Goal: Use online tool/utility: Utilize a website feature to perform a specific function

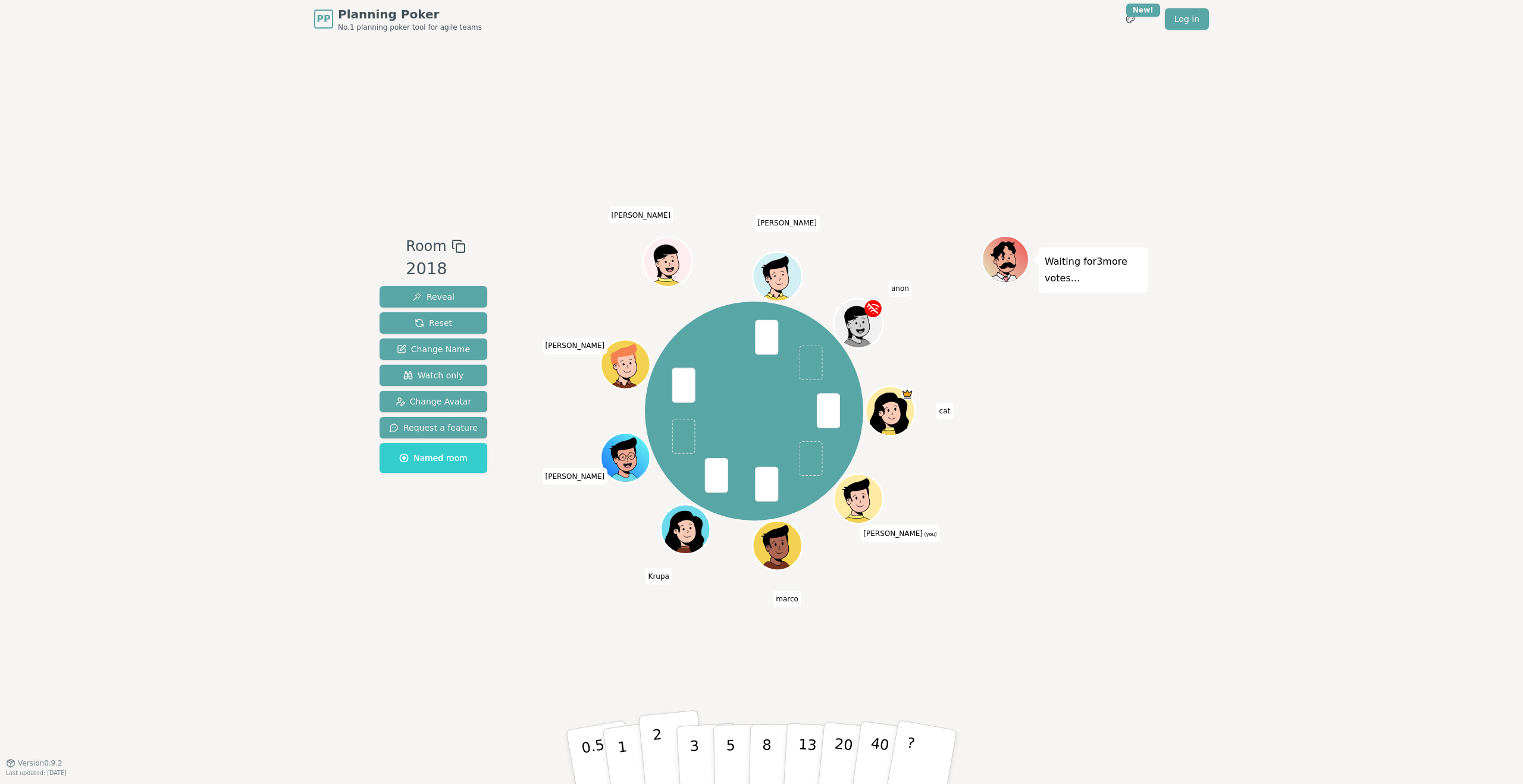
click at [664, 746] on button "2" at bounding box center [672, 757] width 68 height 94
click at [662, 754] on button "2" at bounding box center [672, 757] width 68 height 94
click at [664, 746] on button "2" at bounding box center [672, 757] width 68 height 94
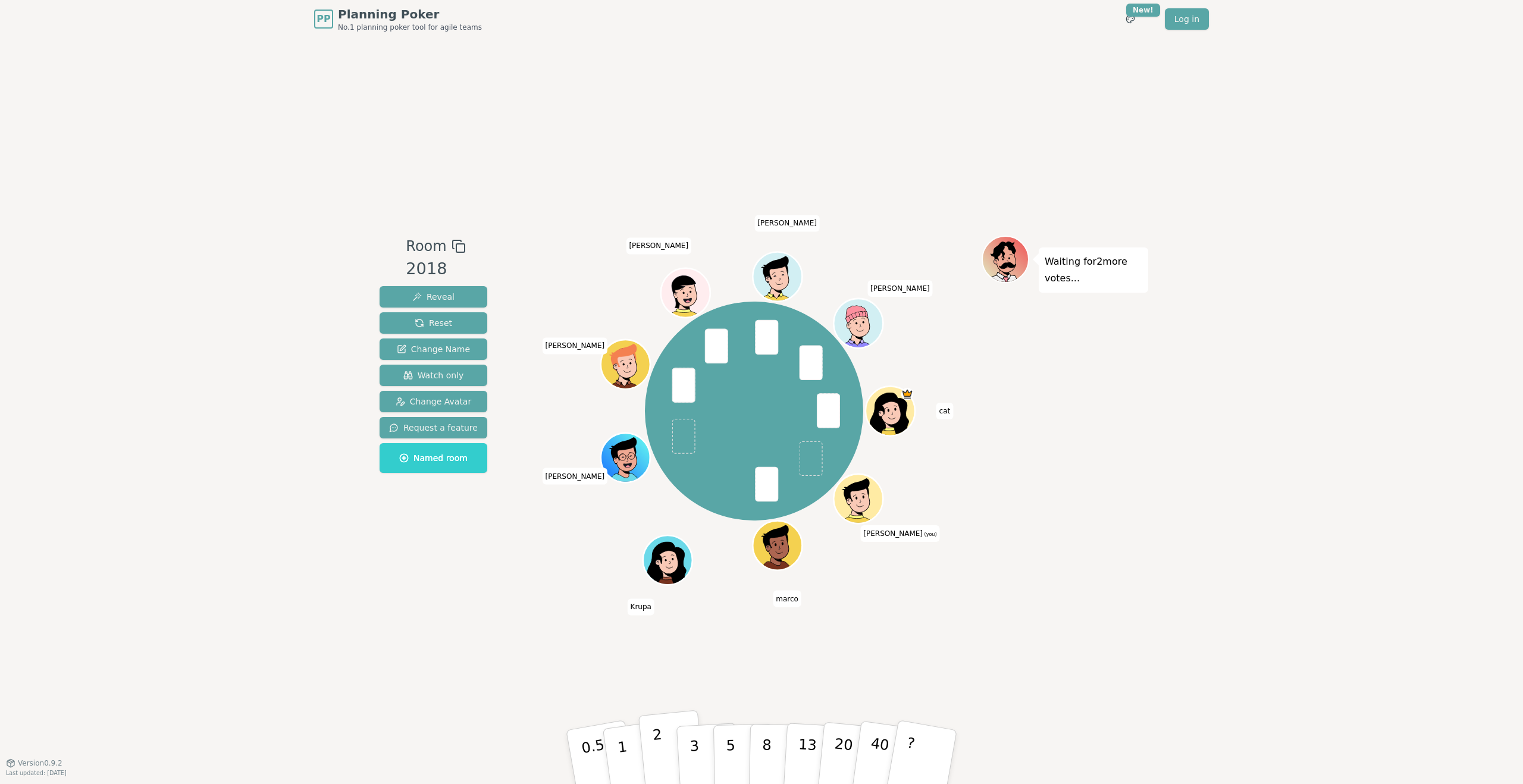
click at [672, 756] on button "2" at bounding box center [672, 757] width 68 height 94
click at [664, 738] on button "2" at bounding box center [672, 757] width 68 height 94
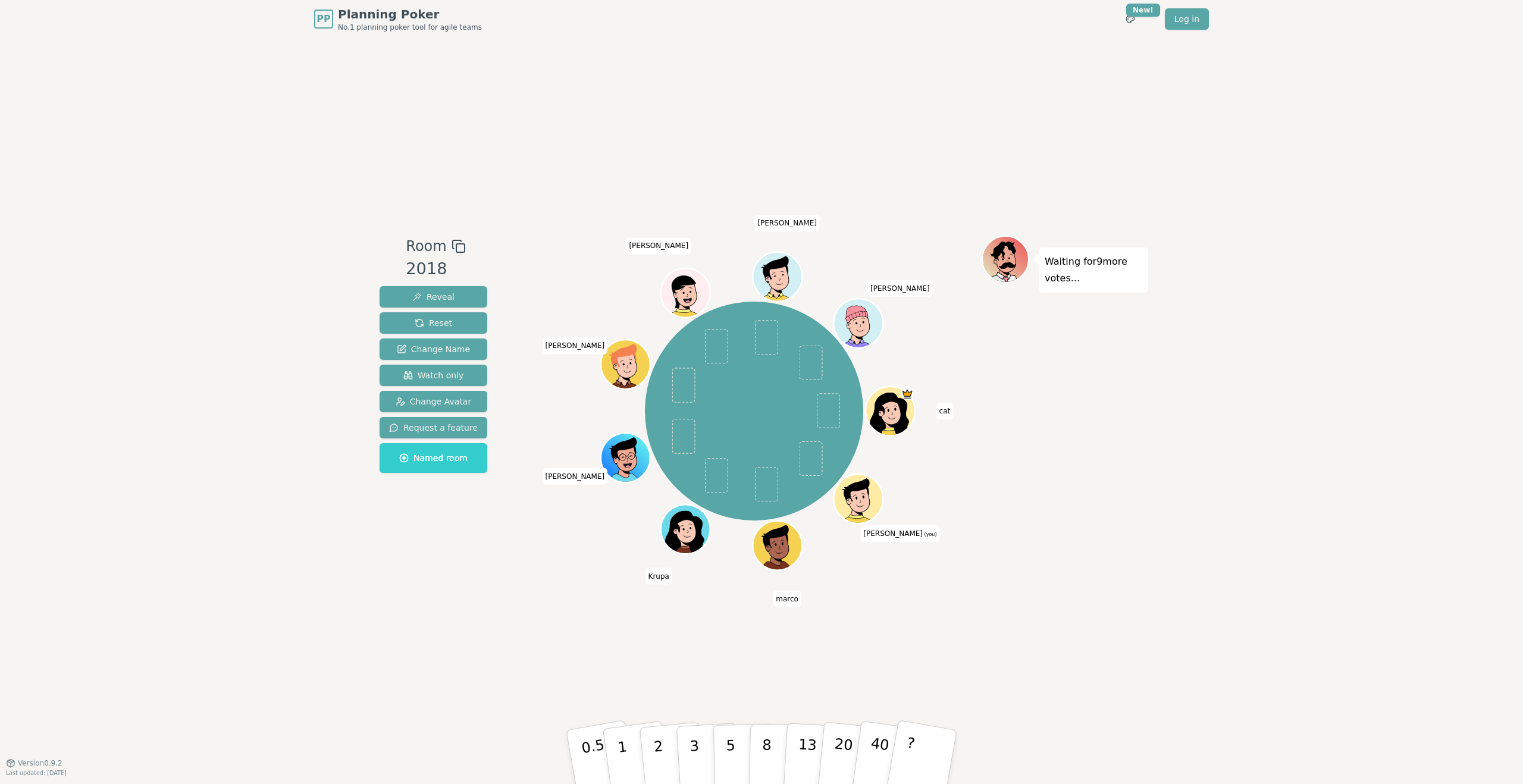
click at [931, 655] on div "Room 2018 Reveal Reset Change Name Watch only Change Avatar Request a feature N…" at bounding box center [761, 400] width 773 height 725
click at [891, 626] on div "Room 2018 Reveal Reset Change Name Watch only Change Avatar Request a feature N…" at bounding box center [761, 400] width 773 height 725
click at [637, 762] on button "1" at bounding box center [636, 757] width 71 height 96
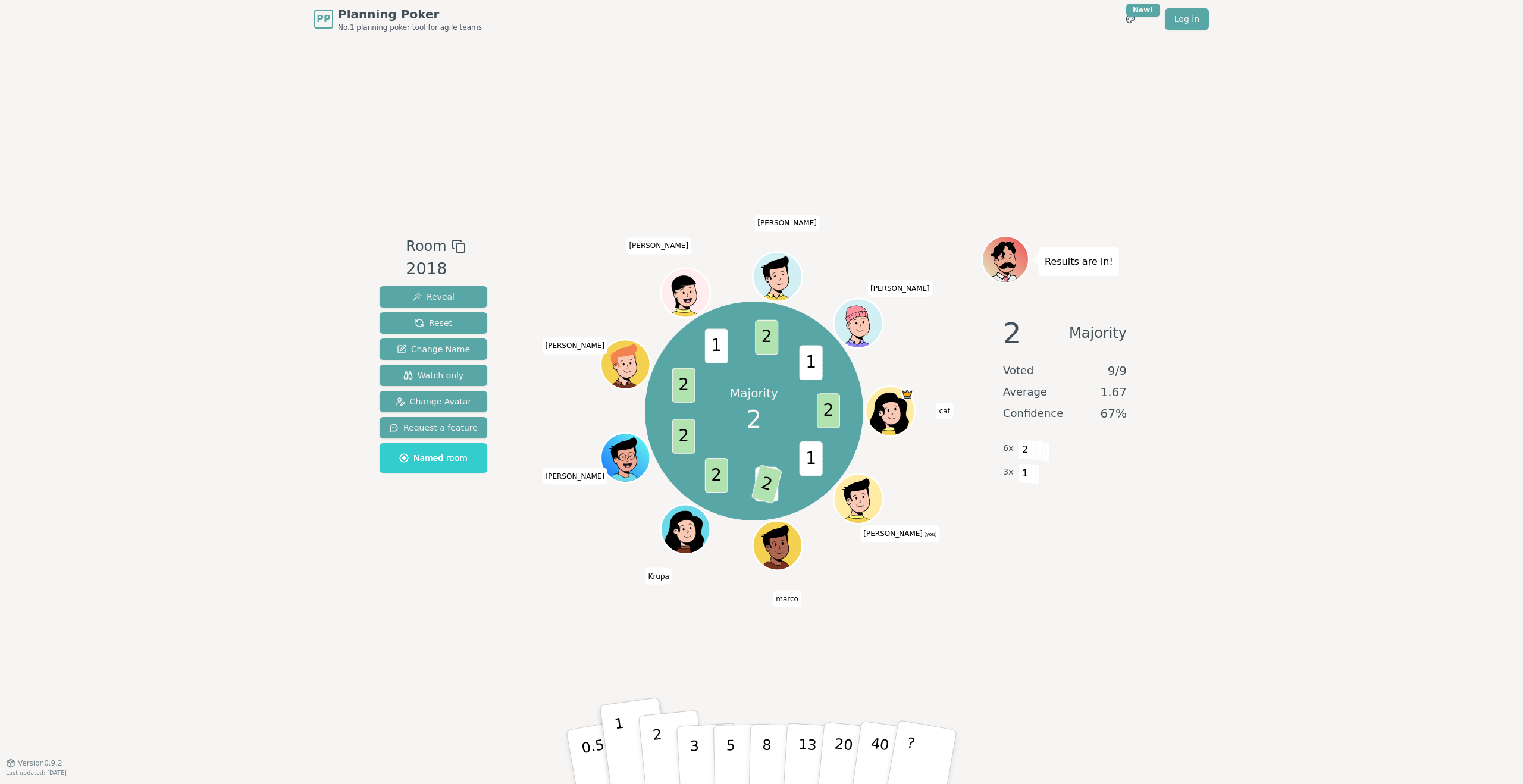
click at [669, 751] on button "2" at bounding box center [672, 757] width 68 height 94
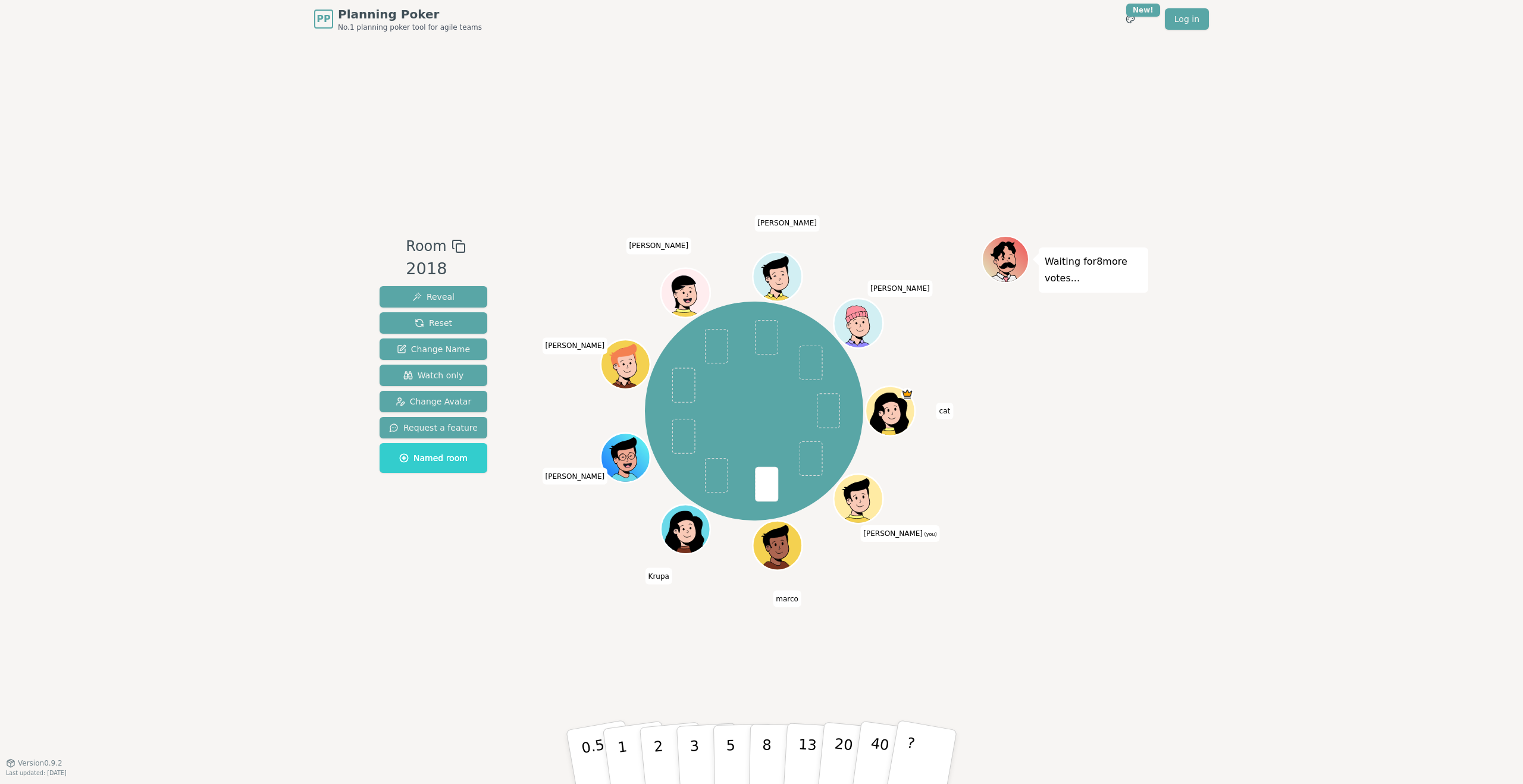
click at [713, 656] on div "Room 2018 Reveal Reset Change Name Watch only Change Avatar Request a feature N…" at bounding box center [761, 400] width 773 height 725
click at [696, 748] on p "3" at bounding box center [695, 758] width 13 height 65
click at [618, 746] on p "1" at bounding box center [624, 759] width 18 height 65
click at [623, 748] on p "1" at bounding box center [624, 759] width 18 height 65
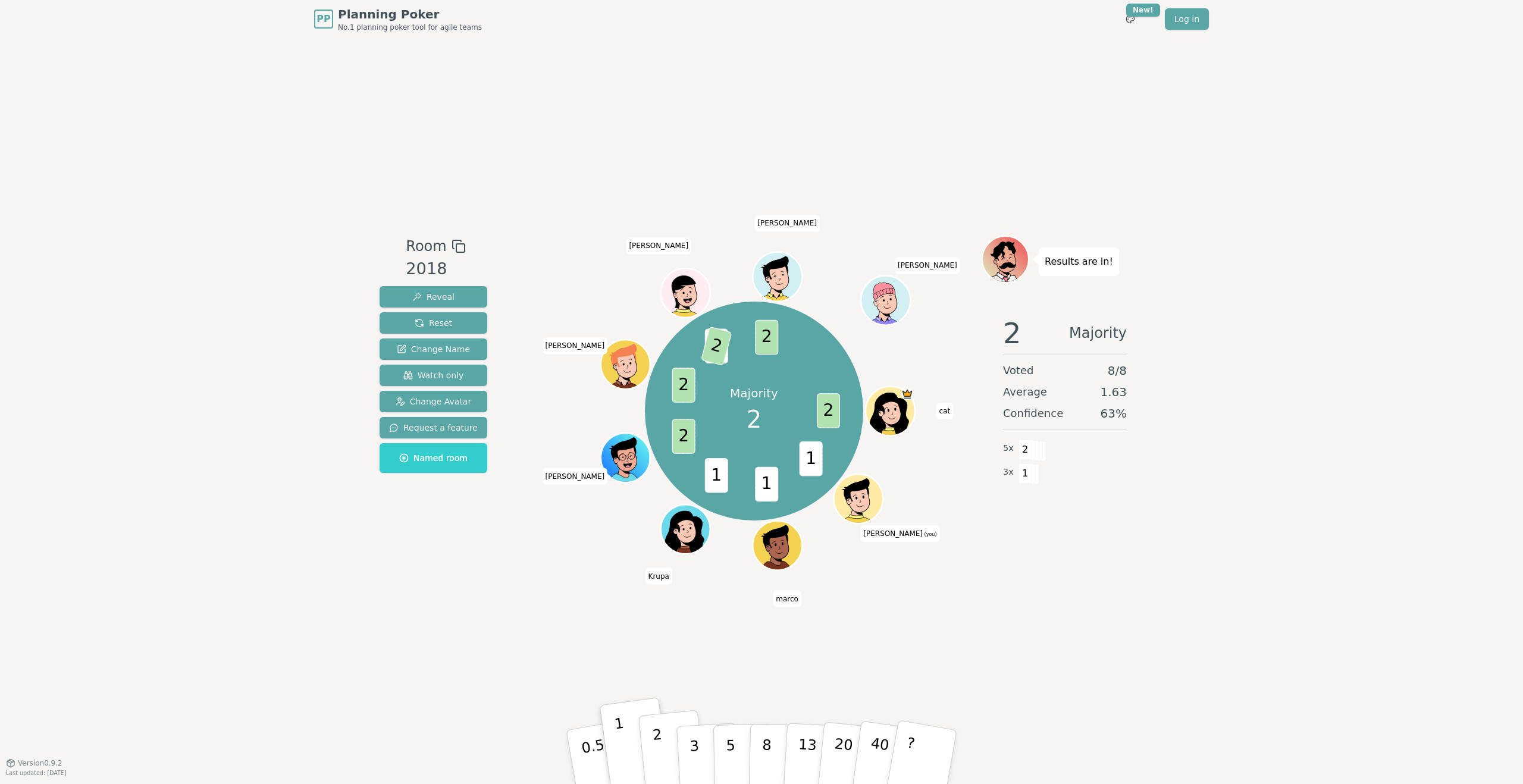
click at [657, 764] on p "2" at bounding box center [660, 759] width 15 height 65
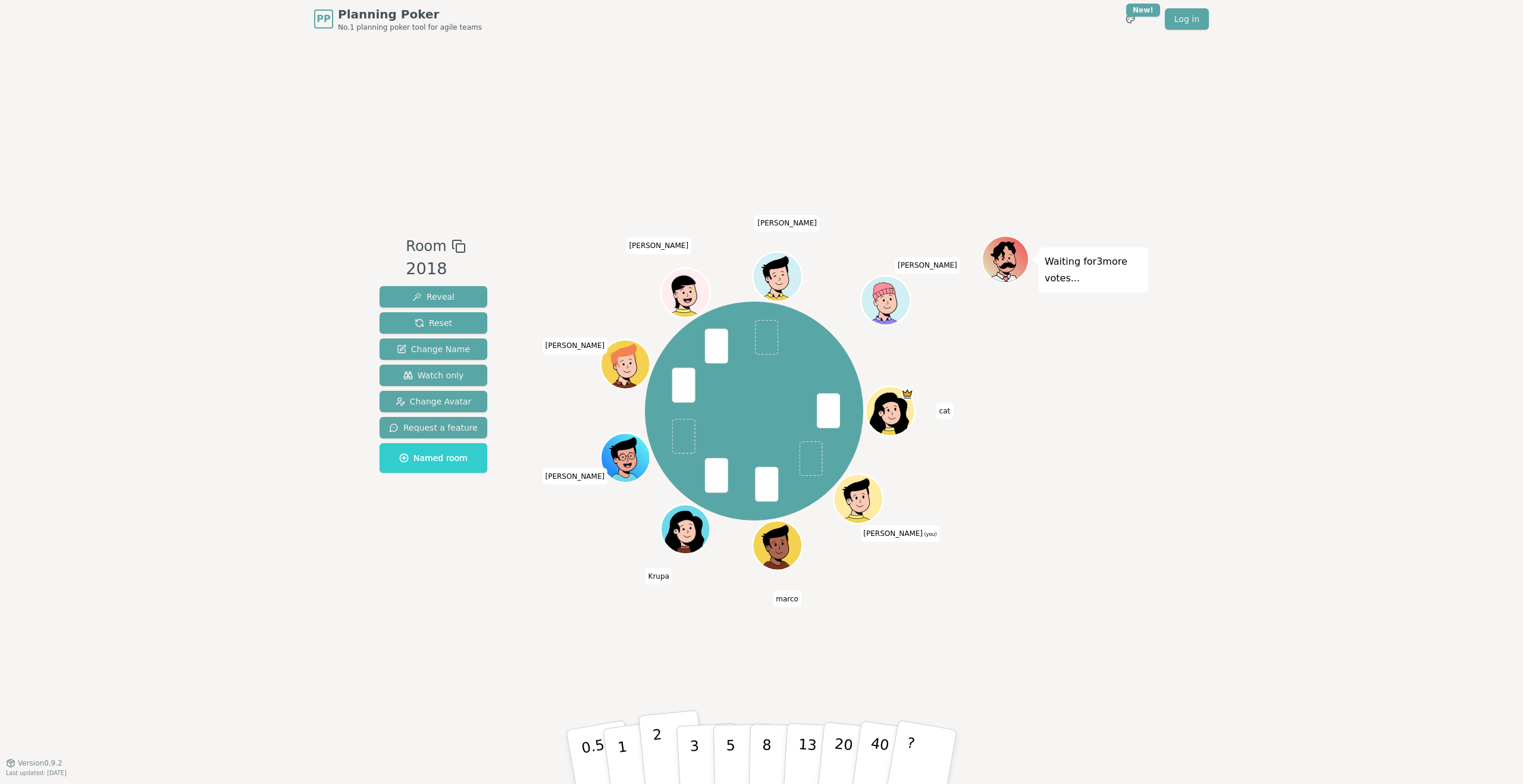
click at [658, 759] on p "2" at bounding box center [660, 759] width 15 height 65
click at [695, 759] on p "3" at bounding box center [695, 758] width 13 height 65
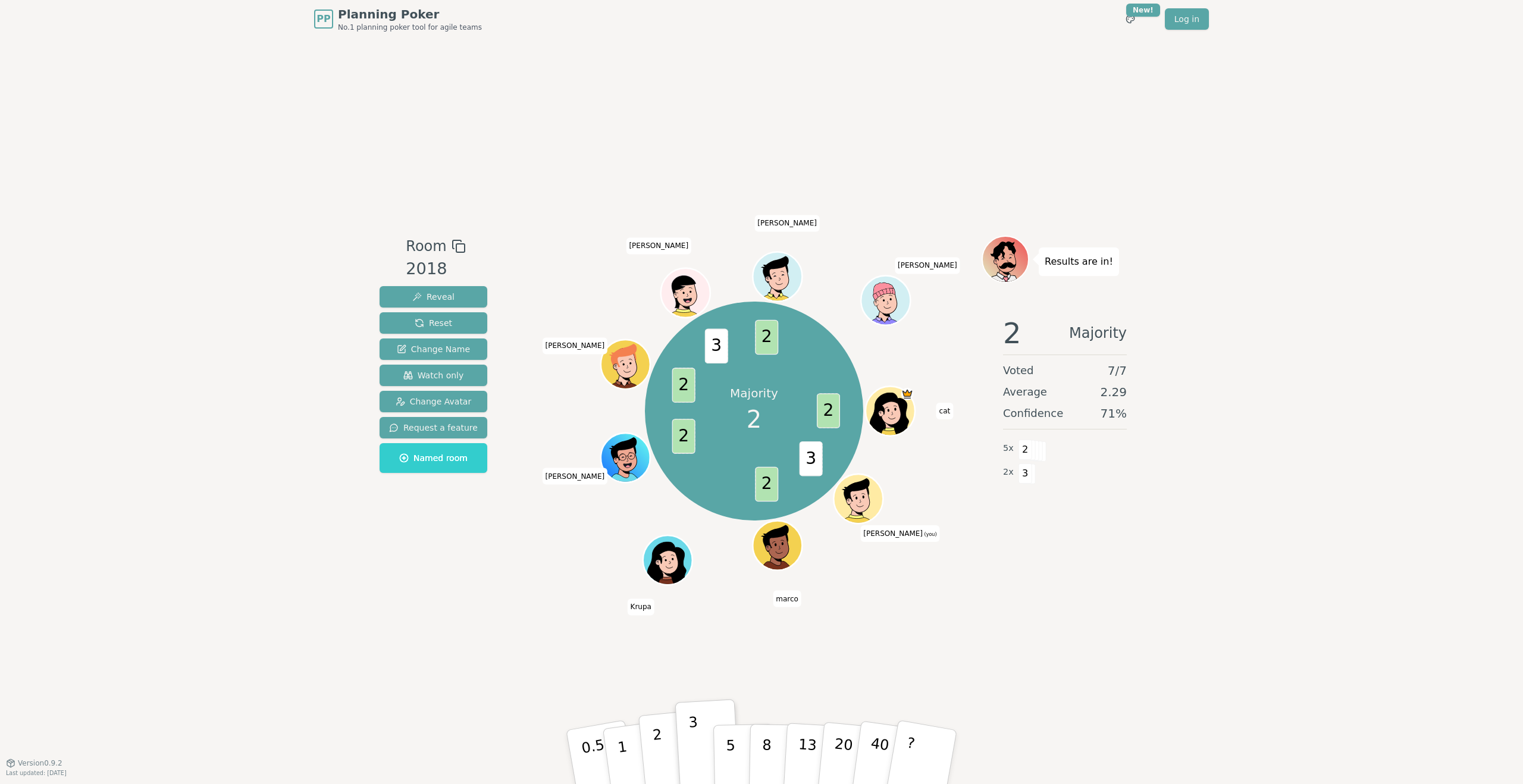
click at [665, 770] on button "2" at bounding box center [672, 757] width 68 height 94
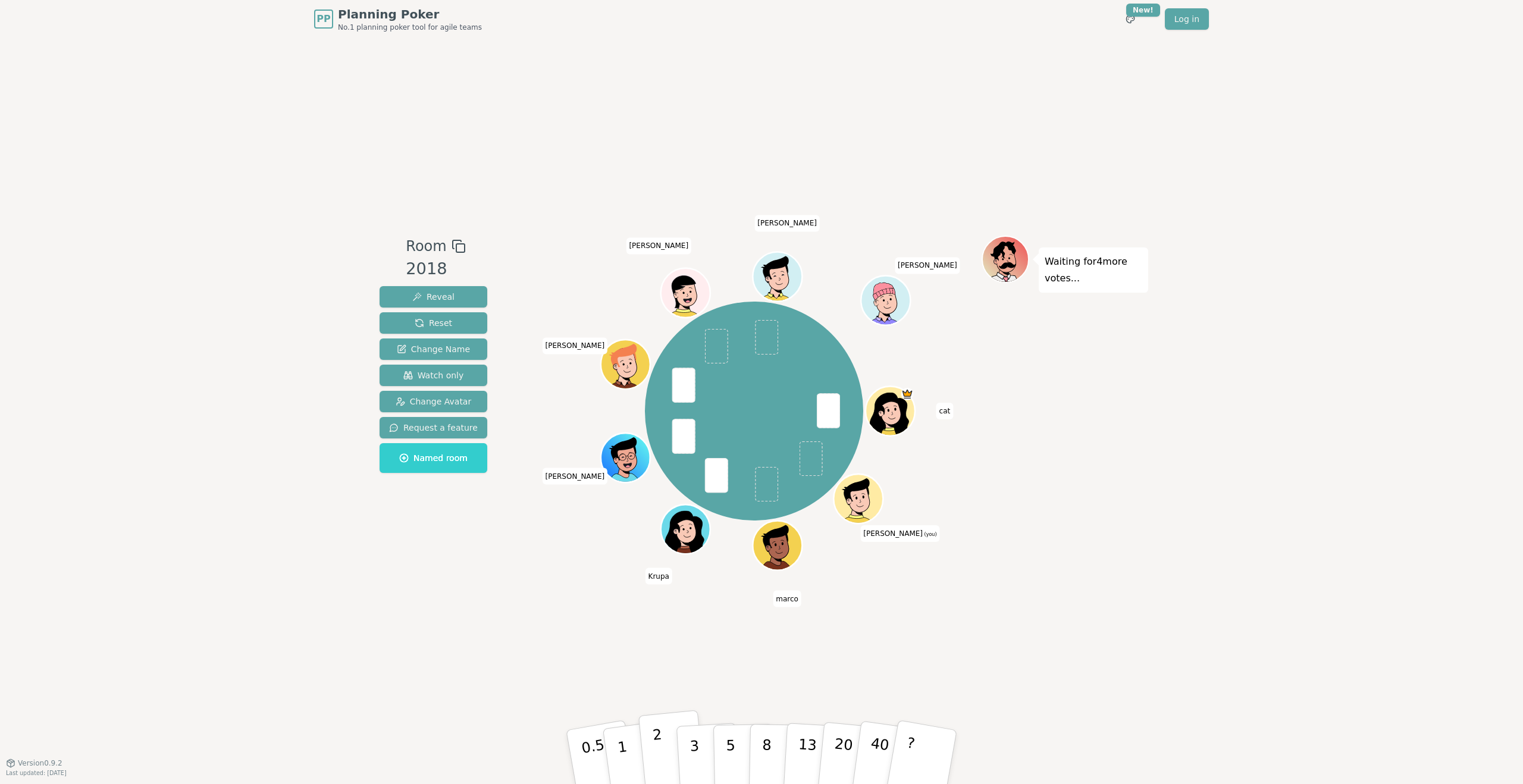
click at [664, 747] on button "2" at bounding box center [672, 757] width 68 height 94
click at [662, 747] on button "2" at bounding box center [672, 757] width 68 height 94
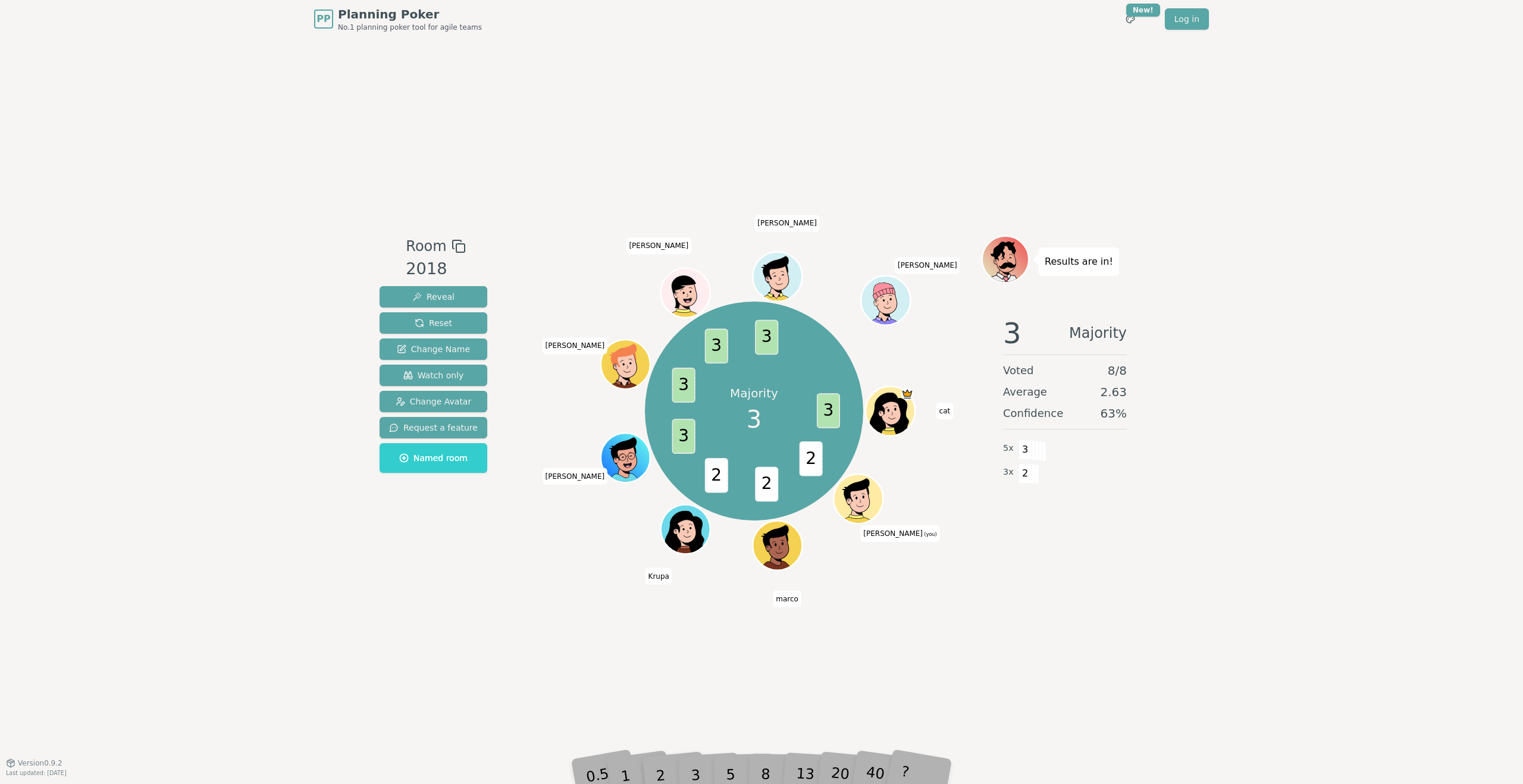
click at [689, 773] on div "2" at bounding box center [672, 756] width 39 height 45
click at [695, 770] on p "3" at bounding box center [695, 758] width 13 height 65
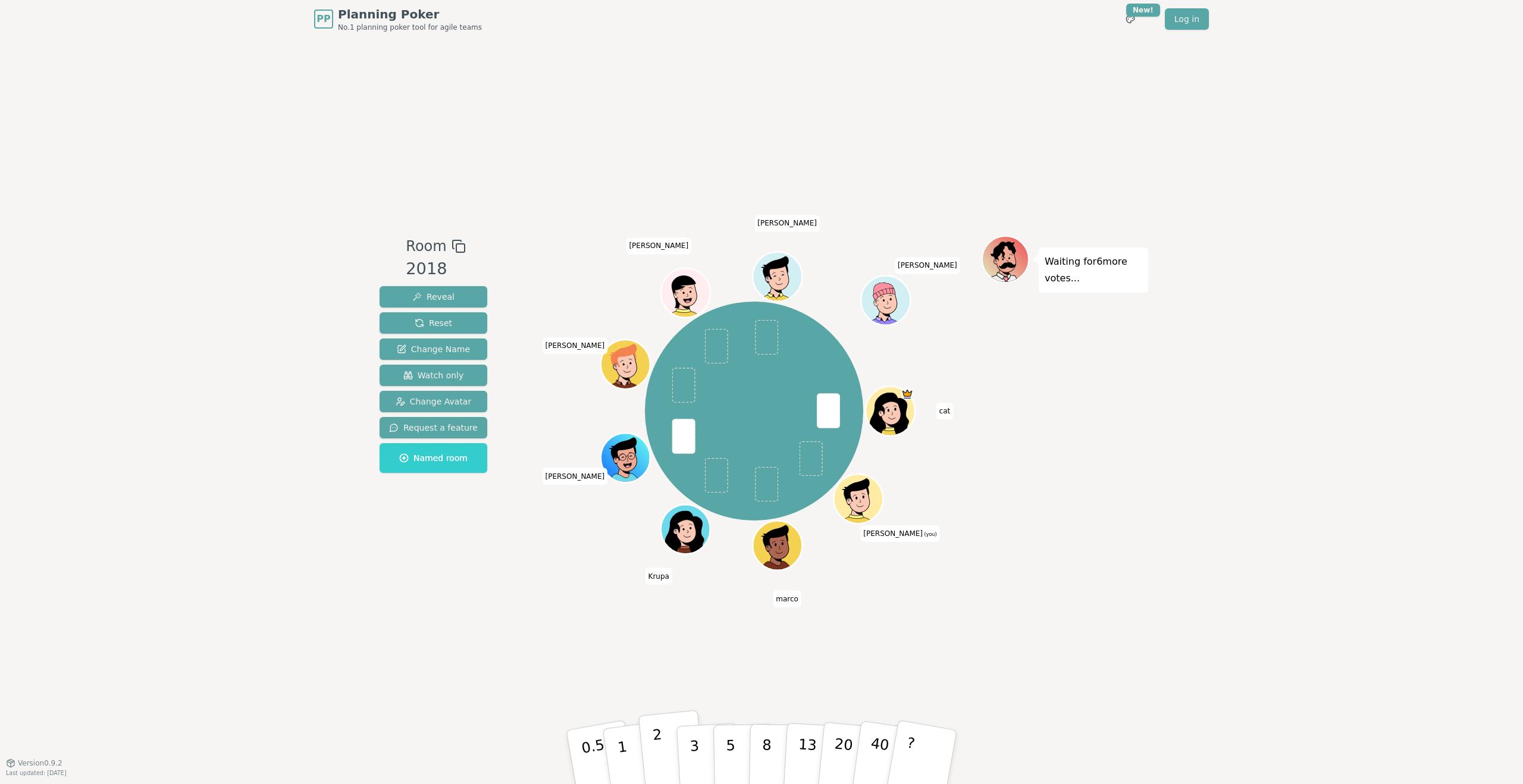
click at [666, 760] on button "2" at bounding box center [672, 757] width 68 height 94
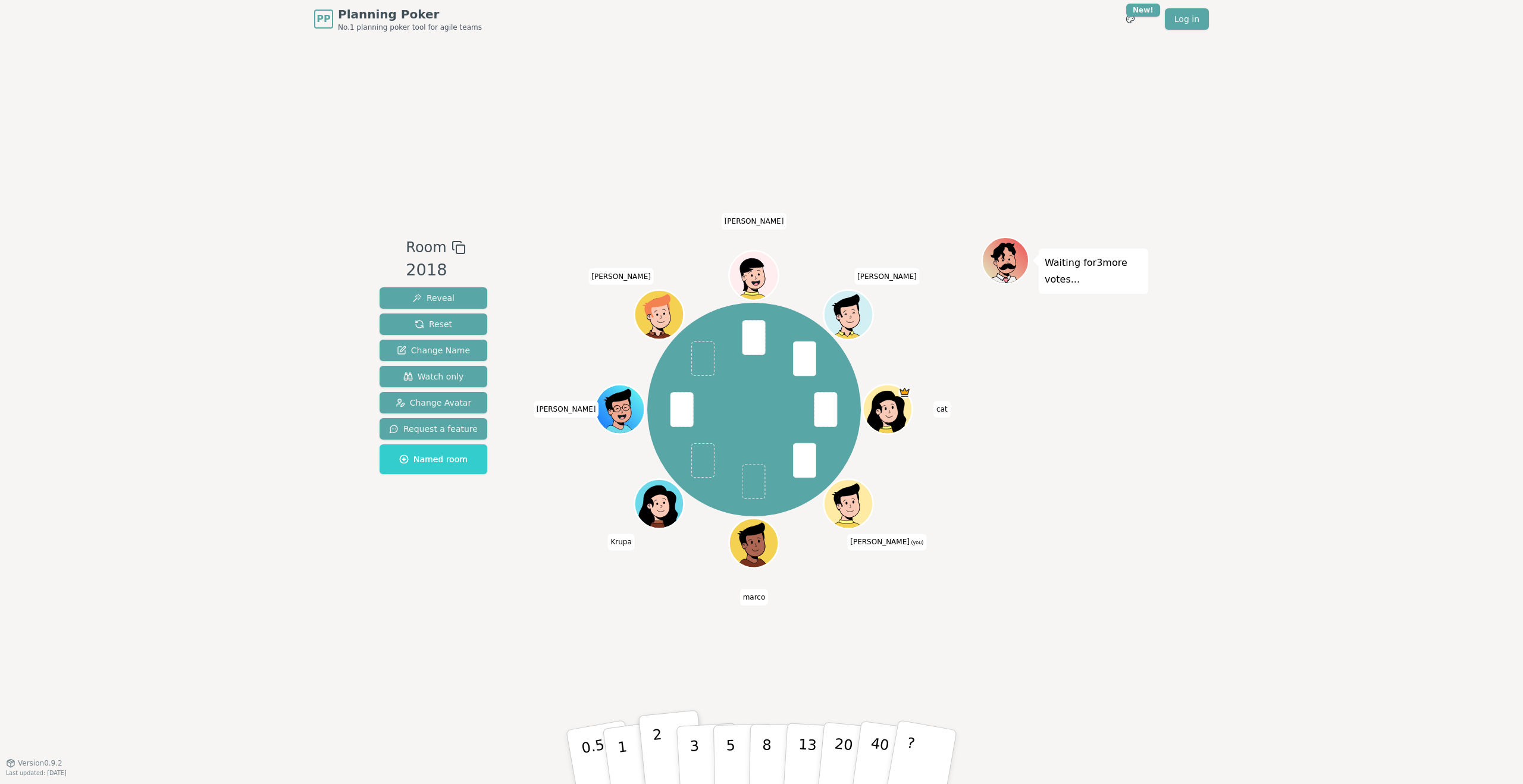
click at [663, 741] on button "2" at bounding box center [672, 757] width 68 height 94
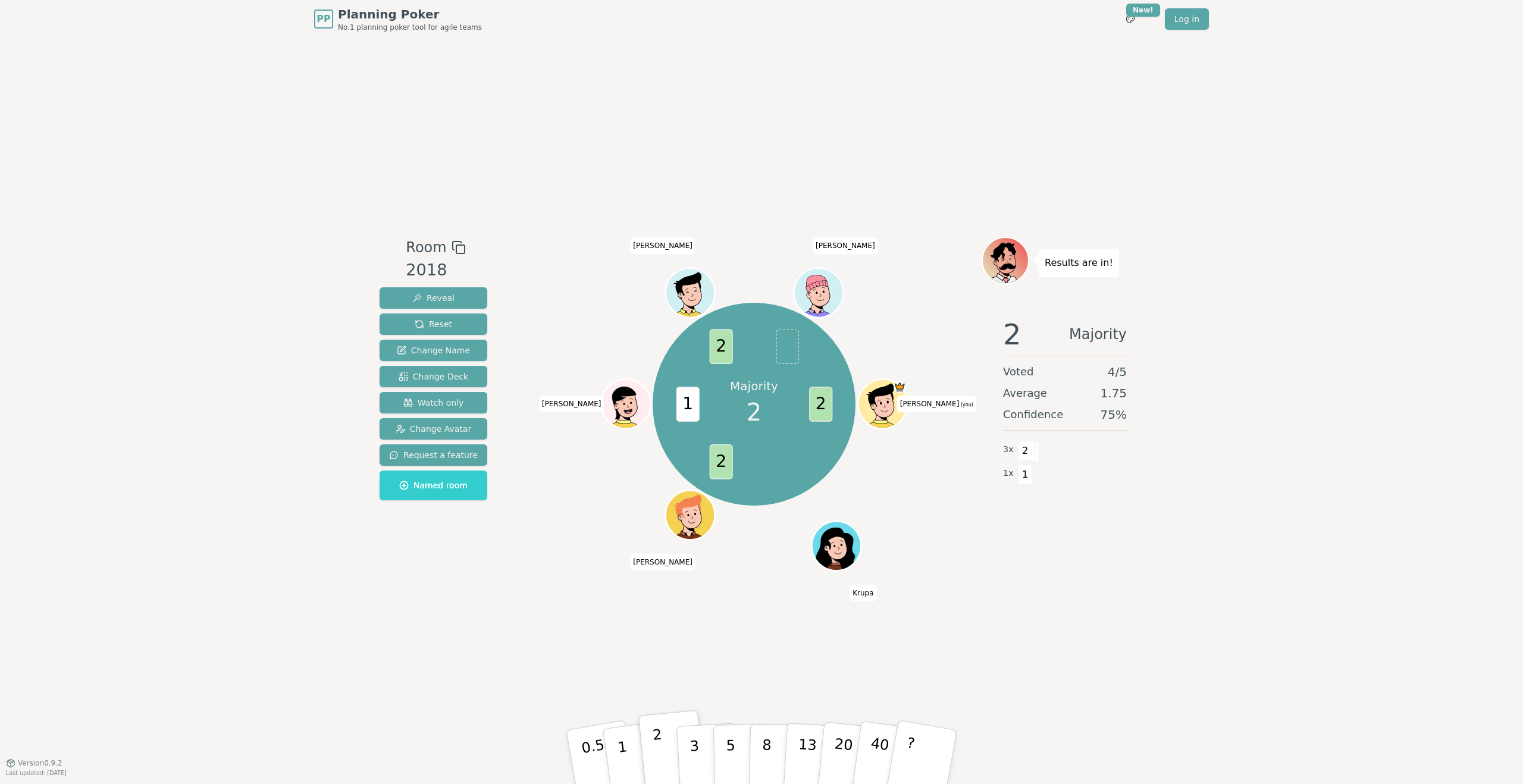
click at [662, 751] on p "2" at bounding box center [660, 759] width 15 height 65
click at [662, 746] on button "2" at bounding box center [672, 757] width 68 height 94
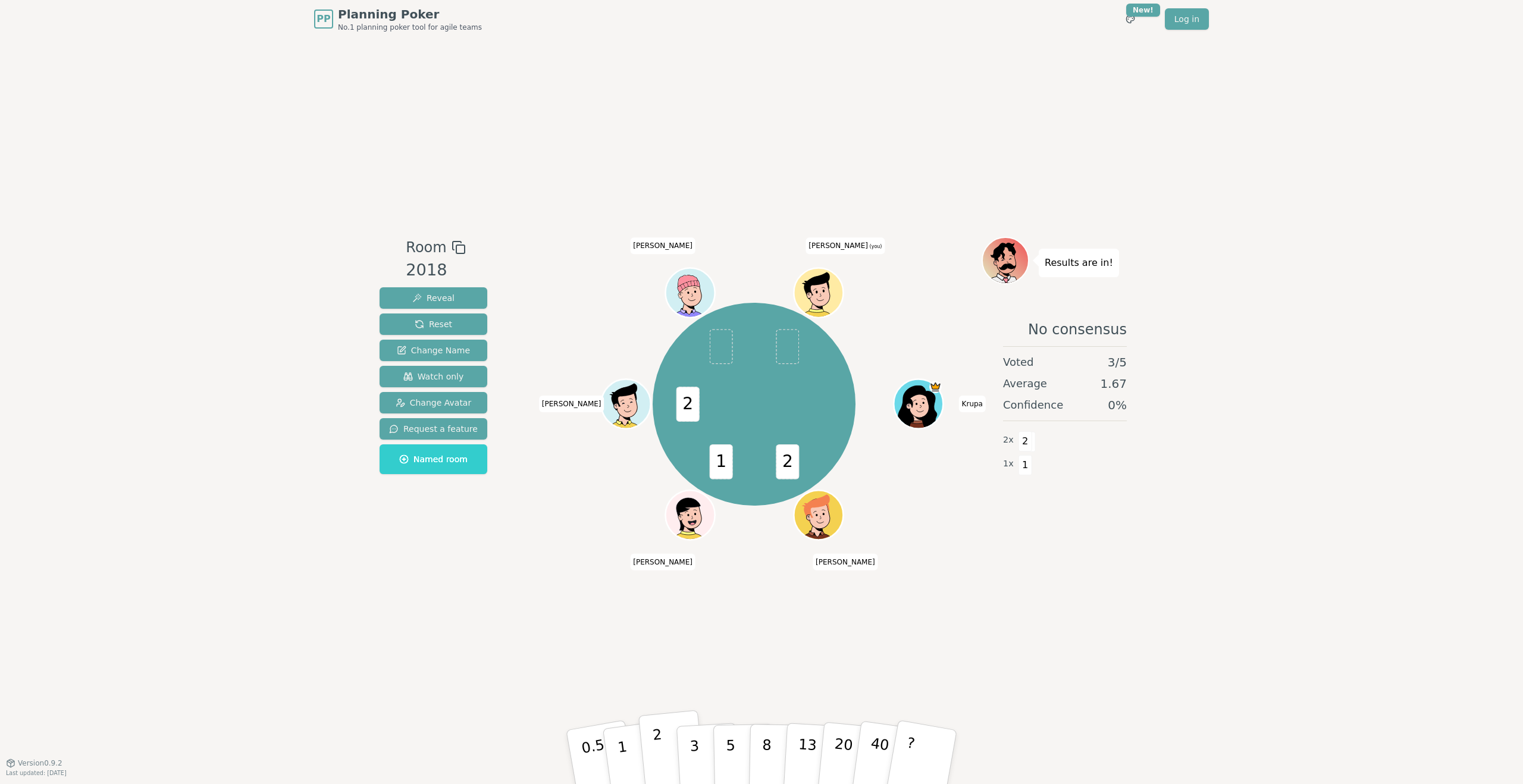
click at [657, 759] on p "2" at bounding box center [660, 759] width 15 height 65
